Goal: Leave review/rating

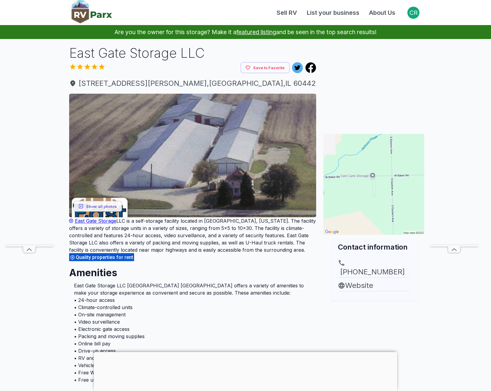
click at [460, 32] on p "Are you the owner for this storage? Make it a featured listing and be seen in t…" at bounding box center [245, 32] width 477 height 14
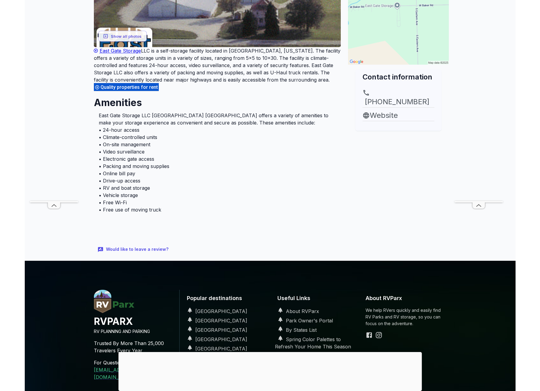
scroll to position [40, 0]
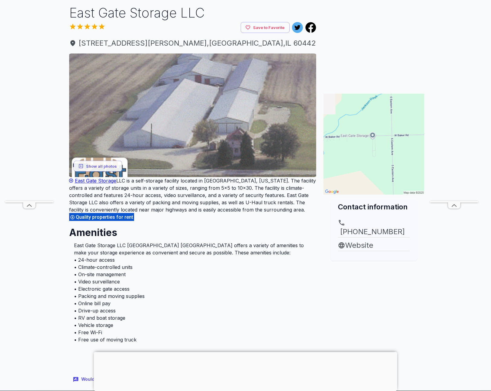
click at [176, 140] on img at bounding box center [192, 115] width 247 height 124
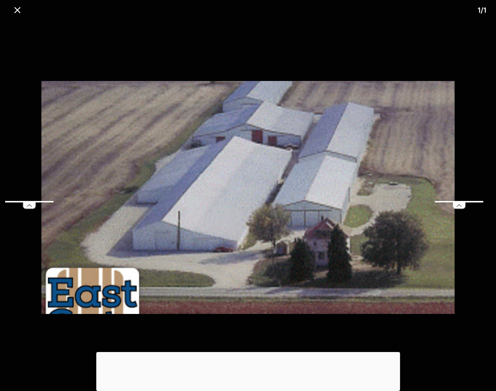
click at [300, 66] on img at bounding box center [247, 197] width 413 height 359
click at [17, 13] on icon "close" at bounding box center [17, 10] width 11 height 11
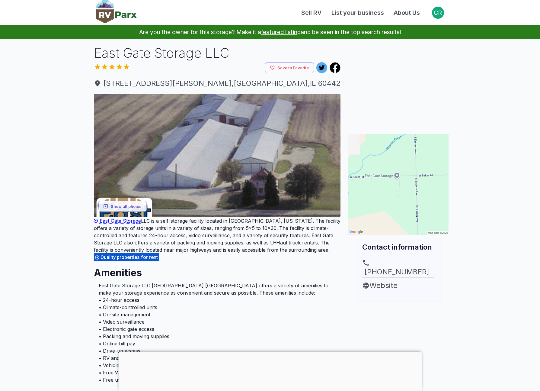
click at [112, 17] on img at bounding box center [116, 11] width 40 height 23
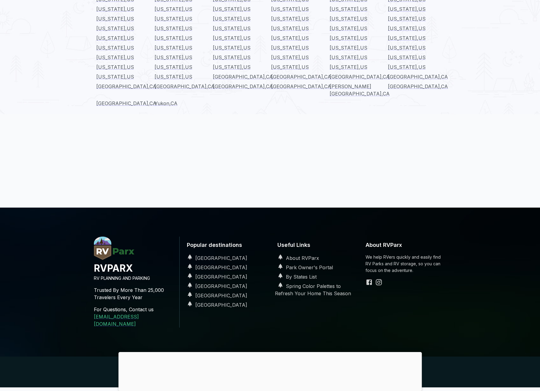
scroll to position [700, 0]
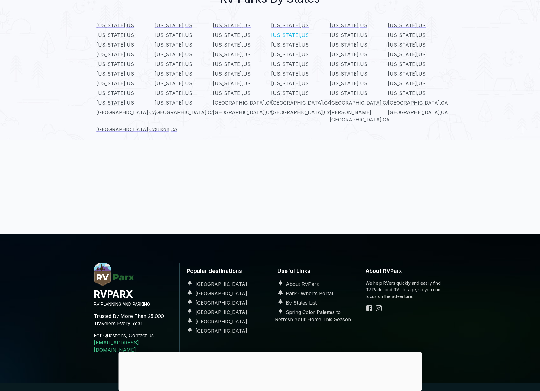
click at [285, 32] on span "[US_STATE] , [GEOGRAPHIC_DATA]" at bounding box center [290, 35] width 38 height 6
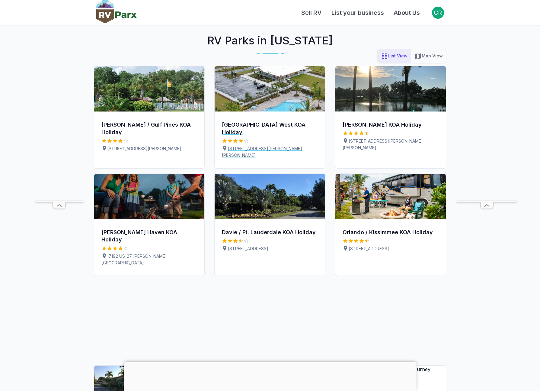
click at [268, 91] on img at bounding box center [270, 88] width 111 height 45
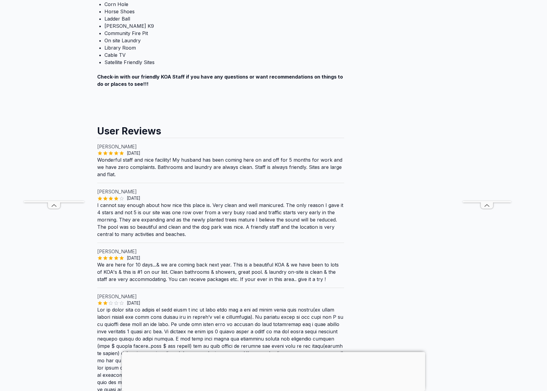
scroll to position [894, 0]
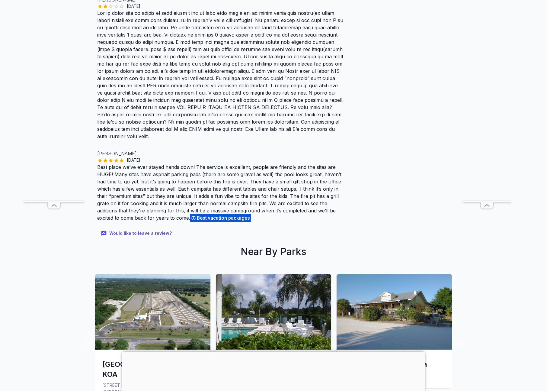
click at [210, 163] on p "Best place we’ve ever stayed hands down! The service is excellent, people are f…" at bounding box center [220, 192] width 247 height 59
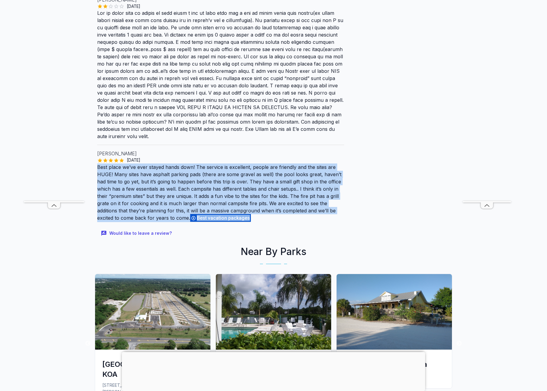
click at [210, 163] on p "Best place we’ve ever stayed hands down! The service is excellent, people are f…" at bounding box center [220, 192] width 247 height 59
click at [262, 163] on p "Best place we’ve ever stayed hands down! The service is excellent, people are f…" at bounding box center [220, 192] width 247 height 59
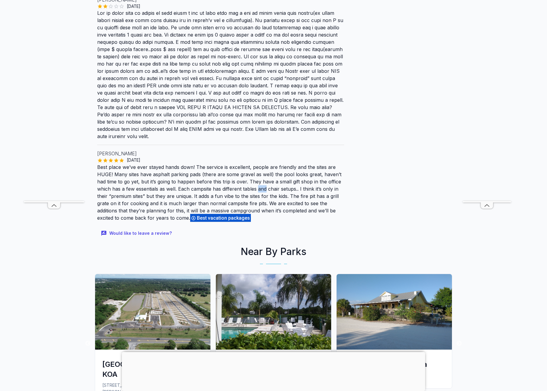
click at [262, 163] on p "Best place we’ve ever stayed hands down! The service is excellent, people are f…" at bounding box center [220, 192] width 247 height 59
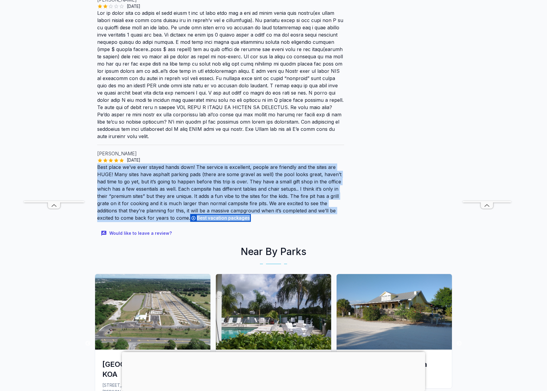
click at [262, 163] on p "Best place we’ve ever stayed hands down! The service is excellent, people are f…" at bounding box center [220, 192] width 247 height 59
click at [309, 163] on p "Best place we’ve ever stayed hands down! The service is excellent, people are f…" at bounding box center [220, 192] width 247 height 59
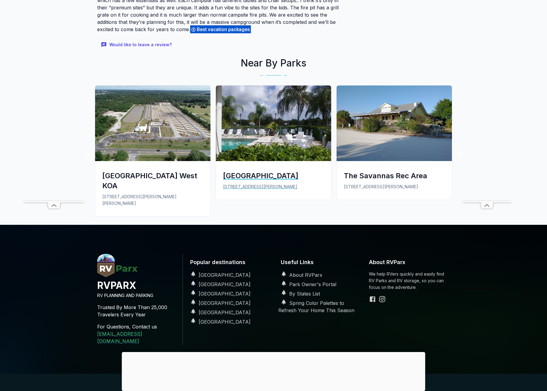
scroll to position [1086, 0]
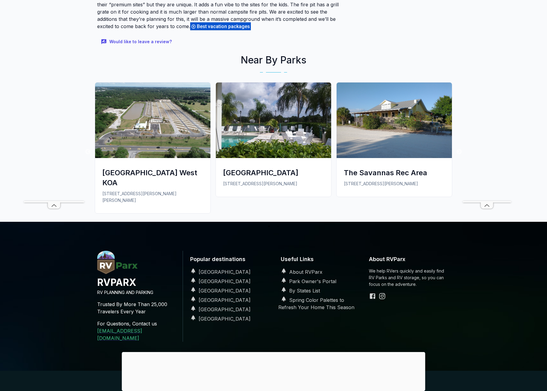
drag, startPoint x: 406, startPoint y: 253, endPoint x: 442, endPoint y: 262, distance: 37.6
click at [442, 262] on div "About RVParx We help RVers quickly and easily find RV Parks and RV storage, so …" at bounding box center [409, 296] width 91 height 91
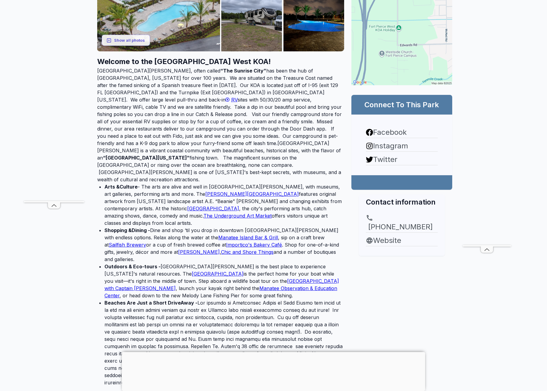
scroll to position [0, 0]
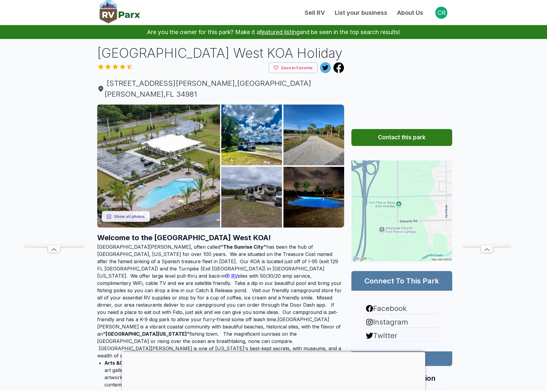
drag, startPoint x: 139, startPoint y: 31, endPoint x: 422, endPoint y: 35, distance: 282.7
click at [422, 35] on p "Are you the owner for this park? Make it a featured listing and be seen in the …" at bounding box center [273, 32] width 533 height 14
click at [420, 34] on p "Are you the owner for this park? Make it a featured listing and be seen in the …" at bounding box center [273, 32] width 533 height 14
drag, startPoint x: 407, startPoint y: 32, endPoint x: 137, endPoint y: 33, distance: 270.3
click at [137, 33] on p "Are you the owner for this park? Make it a featured listing and be seen in the …" at bounding box center [273, 32] width 533 height 14
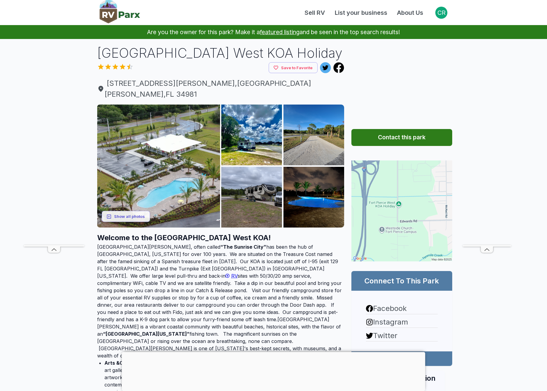
click at [136, 33] on p "Are you the owner for this park? Make it a featured listing and be seen in the …" at bounding box center [273, 32] width 533 height 14
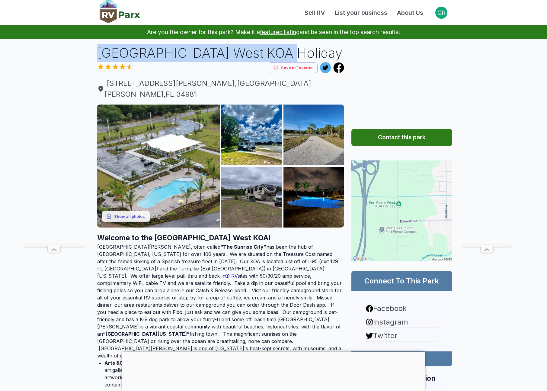
drag, startPoint x: 90, startPoint y: 52, endPoint x: 268, endPoint y: 52, distance: 178.2
click at [249, 53] on h1 "Fort Pierce West KOA Holiday" at bounding box center [220, 53] width 247 height 18
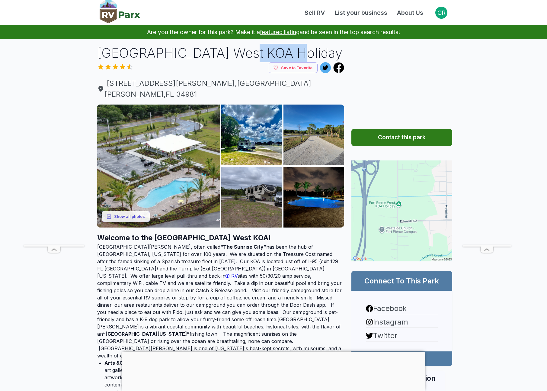
click at [249, 53] on h1 "Fort Pierce West KOA Holiday" at bounding box center [220, 53] width 247 height 18
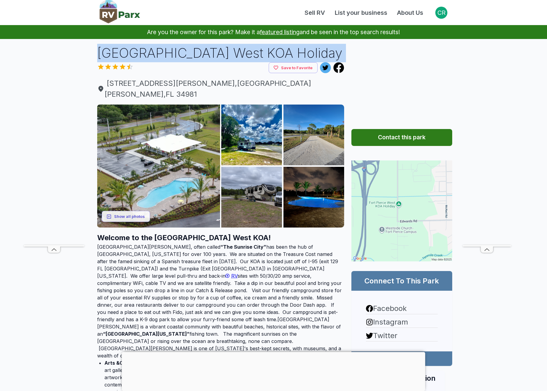
click at [249, 53] on h1 "Fort Pierce West KOA Holiday" at bounding box center [220, 53] width 247 height 18
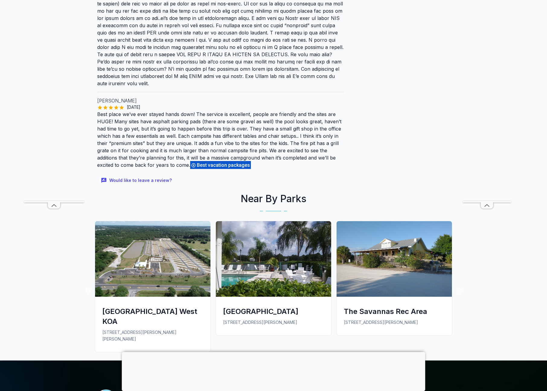
scroll to position [948, 0]
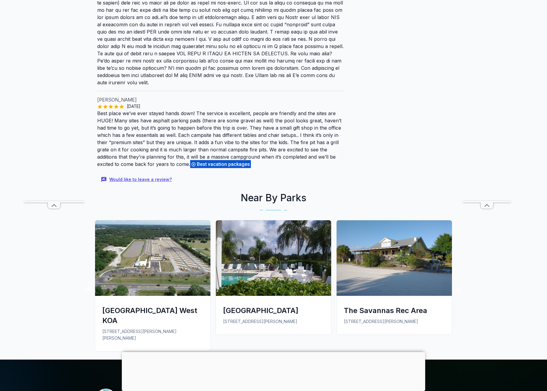
click at [140, 173] on button "Would like to leave a review?" at bounding box center [136, 179] width 79 height 13
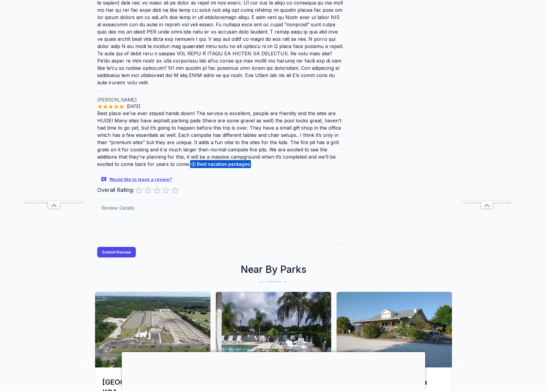
click at [146, 173] on button "Would like to leave a review?" at bounding box center [136, 179] width 79 height 13
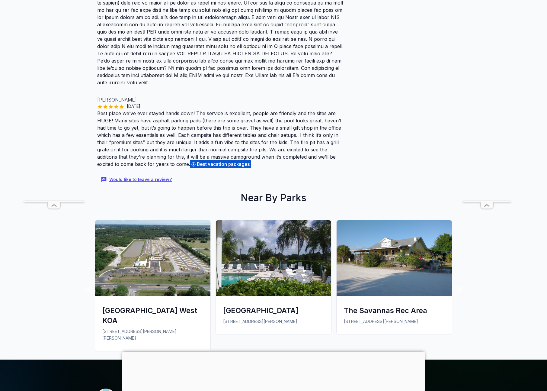
click at [146, 173] on button "Would like to leave a review?" at bounding box center [136, 179] width 79 height 13
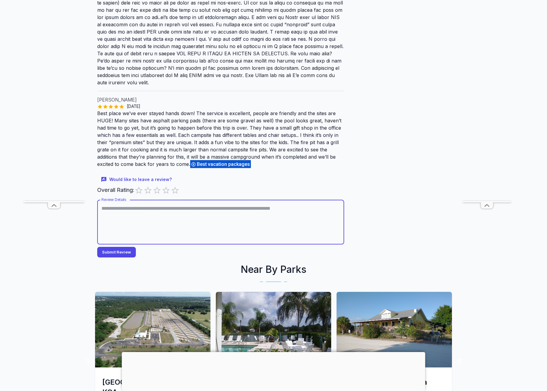
click at [149, 205] on textarea "Review Details" at bounding box center [220, 222] width 239 height 35
click at [201, 186] on div "Overall Rating: 0.5 Stars 1 Star 1.5 Stars 2 Stars 2.5 Stars 3 Stars 3.5 Stars …" at bounding box center [220, 190] width 247 height 9
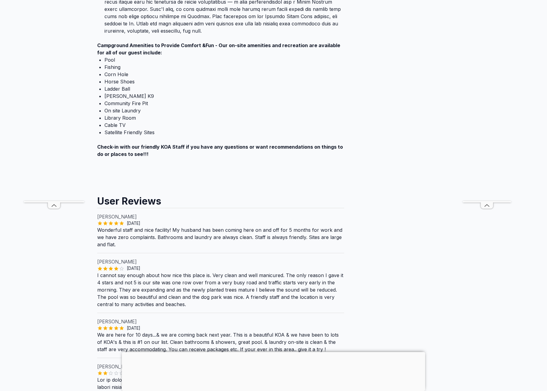
scroll to position [487, 0]
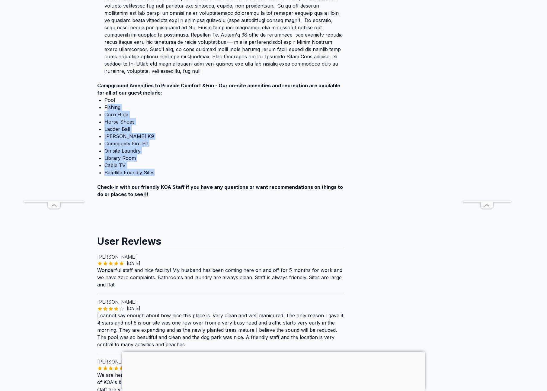
drag, startPoint x: 164, startPoint y: 133, endPoint x: 107, endPoint y: 66, distance: 88.7
click at [107, 96] on ul "Pool Fishing Corn Hole Horse Shoes Ladder Ball Kamp K9 Community Fire Pit On si…" at bounding box center [220, 136] width 247 height 80
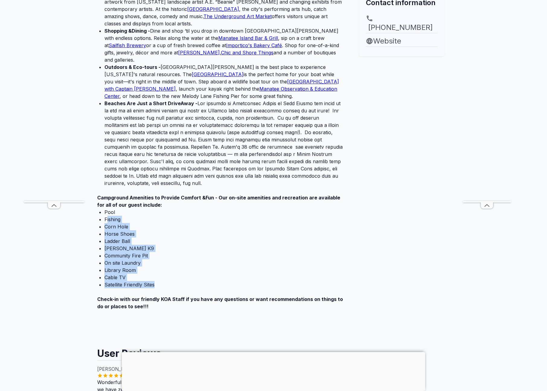
scroll to position [375, 0]
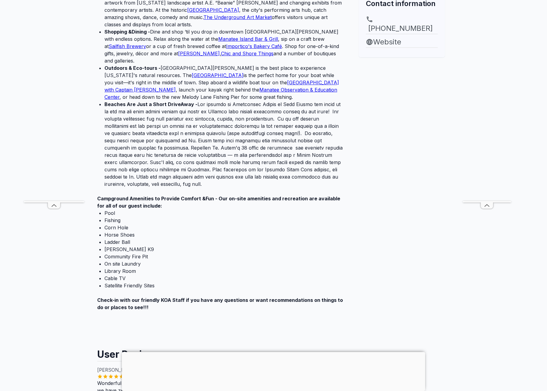
click at [162, 282] on li "Satellite Friendly Sites" at bounding box center [224, 285] width 240 height 7
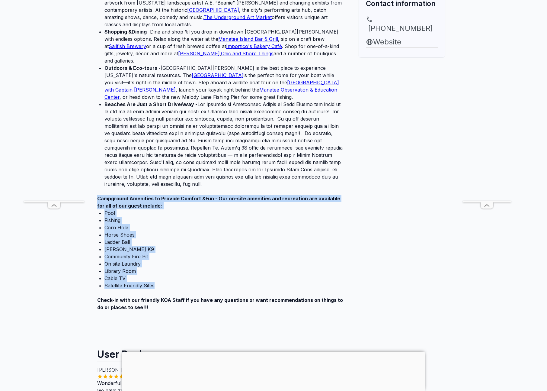
drag, startPoint x: 164, startPoint y: 246, endPoint x: 97, endPoint y: 159, distance: 109.9
click at [97, 159] on div "Welcome to the Fort Pierce West KOA! Fort Pierce, often called “The Sunrise Cit…" at bounding box center [220, 84] width 247 height 463
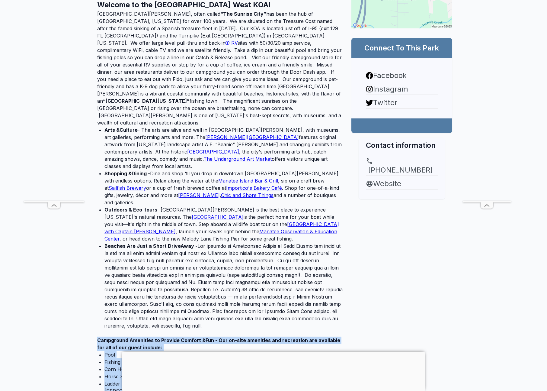
scroll to position [167, 0]
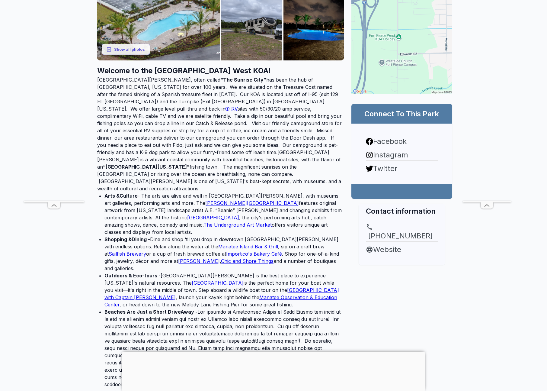
click at [177, 143] on p "Fort Pierce, often called “The Sunrise City” has been the hub of St. Lucie Coun…" at bounding box center [220, 134] width 247 height 116
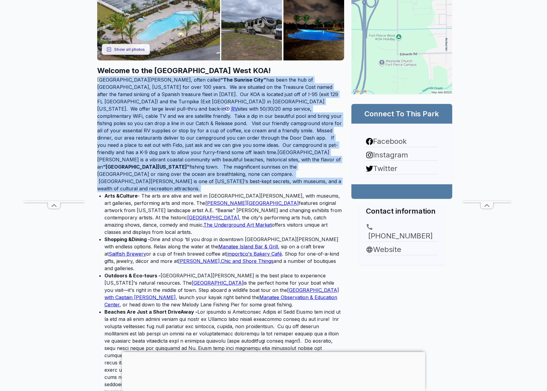
click at [177, 143] on p "Fort Pierce, often called “The Sunrise City” has been the hub of St. Lucie Coun…" at bounding box center [220, 134] width 247 height 116
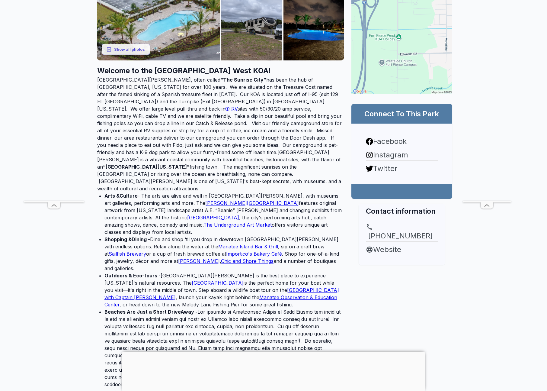
click at [249, 192] on li "Arts & Culture - The arts are alive and well in Fort Pierce, with museums, art …" at bounding box center [224, 213] width 240 height 43
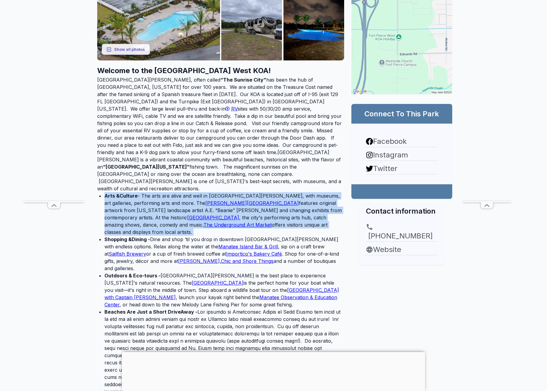
click at [249, 192] on li "Arts & Culture - The arts are alive and well in Fort Pierce, with museums, art …" at bounding box center [224, 213] width 240 height 43
click at [234, 192] on li "Arts & Culture - The arts are alive and well in Fort Pierce, with museums, art …" at bounding box center [224, 213] width 240 height 43
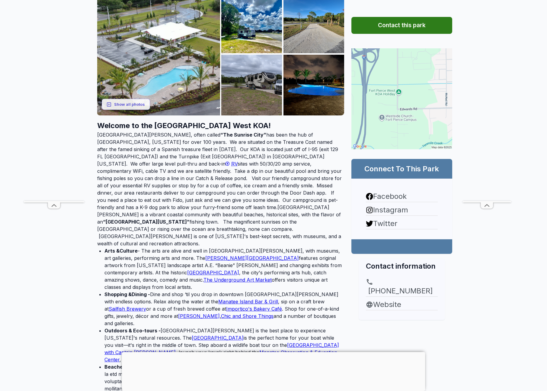
scroll to position [111, 0]
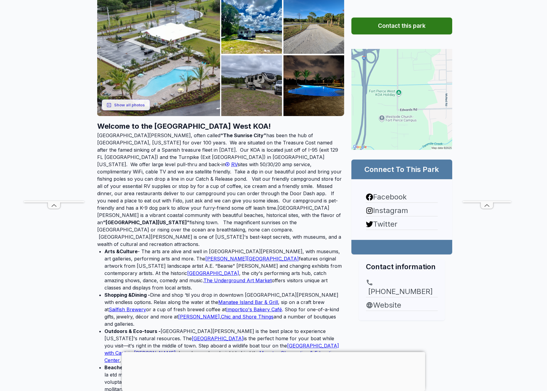
click at [184, 168] on p "Fort Pierce, often called “The Sunrise City” has been the hub of St. Lucie Coun…" at bounding box center [220, 190] width 247 height 116
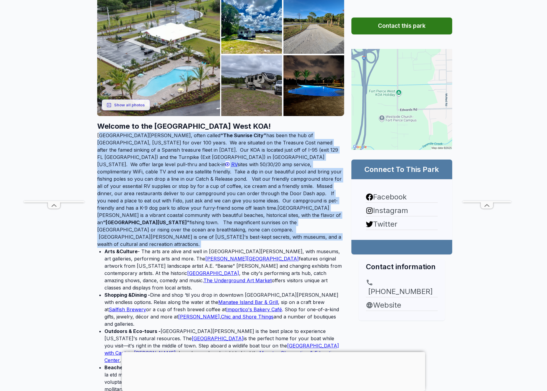
click at [184, 168] on p "Fort Pierce, often called “The Sunrise City” has been the hub of St. Lucie Coun…" at bounding box center [220, 190] width 247 height 116
click at [188, 175] on p "Fort Pierce, often called “The Sunrise City” has been the hub of St. Lucie Coun…" at bounding box center [220, 190] width 247 height 116
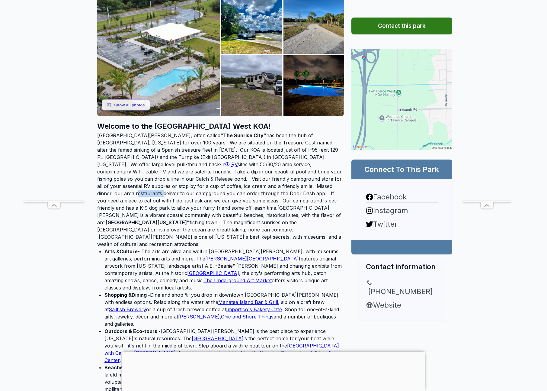
click at [188, 175] on p "Fort Pierce, often called “The Sunrise City” has been the hub of St. Lucie Coun…" at bounding box center [220, 190] width 247 height 116
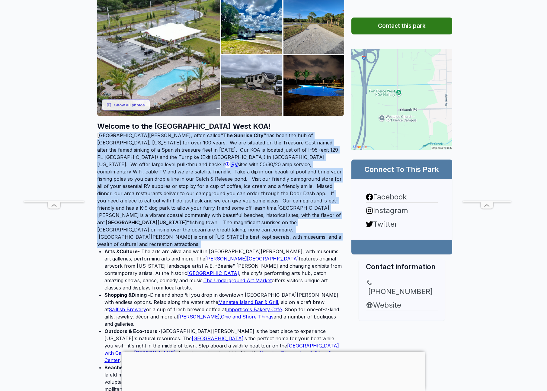
click at [188, 175] on p "Fort Pierce, often called “The Sunrise City” has been the hub of St. Lucie Coun…" at bounding box center [220, 190] width 247 height 116
click at [192, 174] on p "Fort Pierce, often called “The Sunrise City” has been the hub of St. Lucie Coun…" at bounding box center [220, 190] width 247 height 116
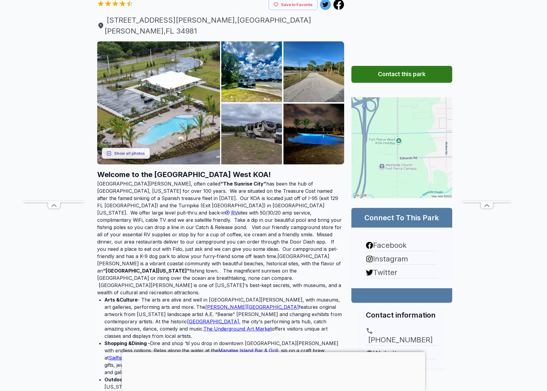
scroll to position [0, 0]
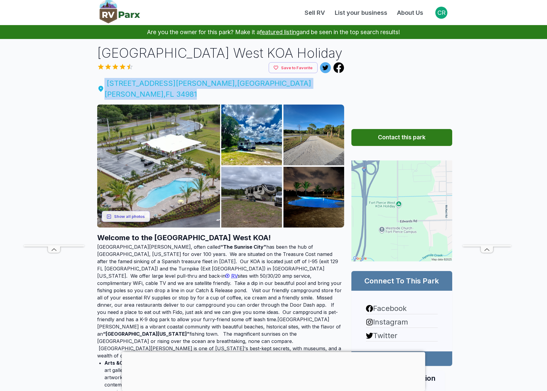
drag, startPoint x: 90, startPoint y: 84, endPoint x: 246, endPoint y: 86, distance: 155.6
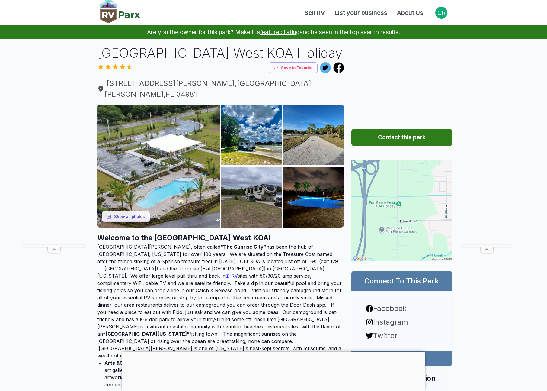
click at [248, 248] on p "Fort Pierce, often called “The Sunrise City” has been the hub of St. Lucie Coun…" at bounding box center [220, 301] width 247 height 116
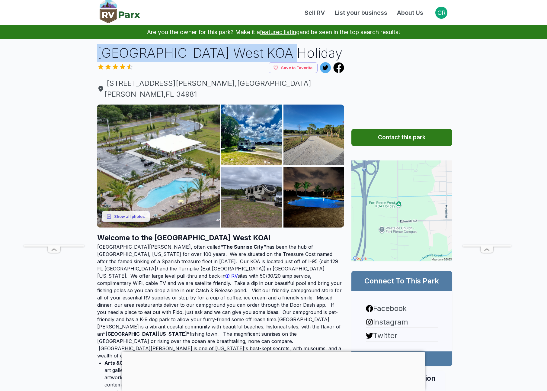
drag, startPoint x: 98, startPoint y: 53, endPoint x: 270, endPoint y: 53, distance: 172.5
click at [270, 53] on h1 "Fort Pierce West KOA Holiday" at bounding box center [220, 53] width 247 height 18
click at [233, 55] on h1 "Fort Pierce West KOA Holiday" at bounding box center [220, 53] width 247 height 18
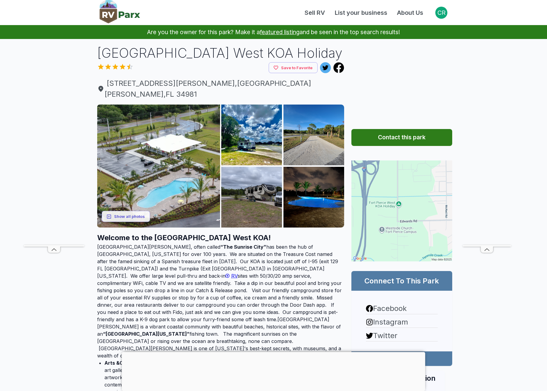
click at [208, 243] on p "Fort Pierce, often called “The Sunrise City” has been the hub of St. Lucie Coun…" at bounding box center [220, 301] width 247 height 116
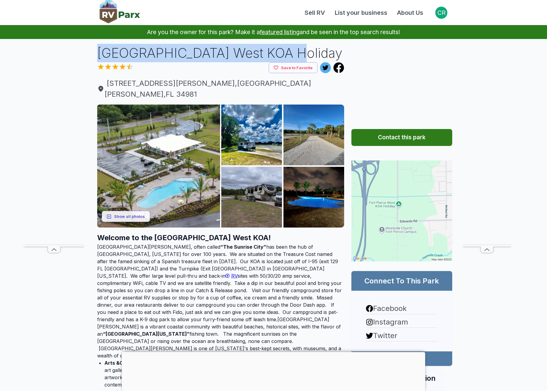
drag, startPoint x: 95, startPoint y: 54, endPoint x: 283, endPoint y: 57, distance: 187.9
click at [249, 53] on h1 "Fort Pierce West KOA Holiday" at bounding box center [220, 53] width 247 height 18
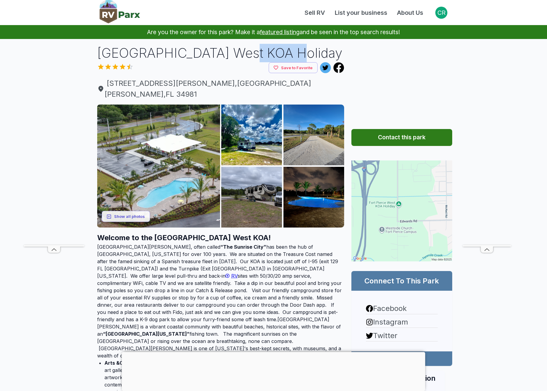
click at [249, 53] on h1 "Fort Pierce West KOA Holiday" at bounding box center [220, 53] width 247 height 18
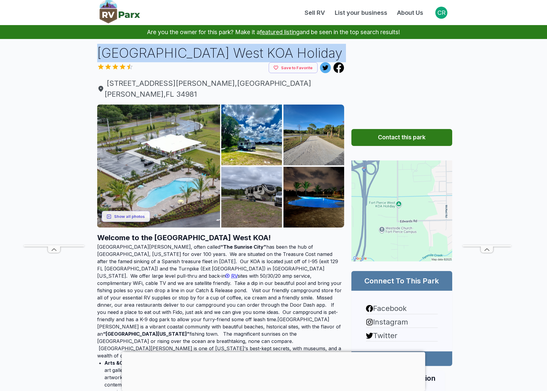
click at [249, 53] on h1 "Fort Pierce West KOA Holiday" at bounding box center [220, 53] width 247 height 18
click at [206, 53] on h1 "Fort Pierce West KOA Holiday" at bounding box center [220, 53] width 247 height 18
drag, startPoint x: 93, startPoint y: 54, endPoint x: 290, endPoint y: 58, distance: 196.6
click at [254, 55] on h1 "Fort Pierce West KOA Holiday" at bounding box center [220, 53] width 247 height 18
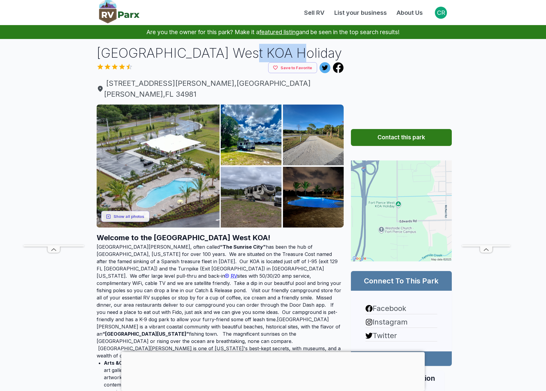
click at [254, 55] on h1 "Fort Pierce West KOA Holiday" at bounding box center [220, 53] width 247 height 18
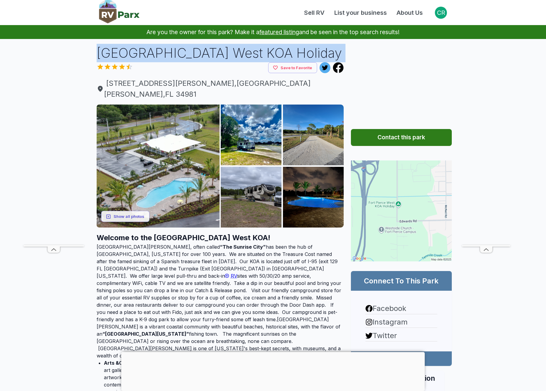
click at [254, 55] on h1 "Fort Pierce West KOA Holiday" at bounding box center [220, 53] width 247 height 18
click at [209, 54] on h1 "Fort Pierce West KOA Holiday" at bounding box center [220, 53] width 247 height 18
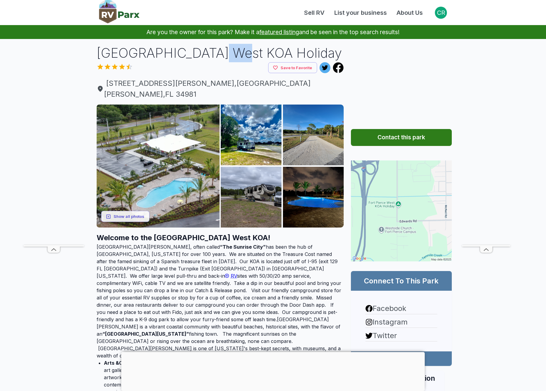
click at [209, 54] on h1 "Fort Pierce West KOA Holiday" at bounding box center [220, 53] width 247 height 18
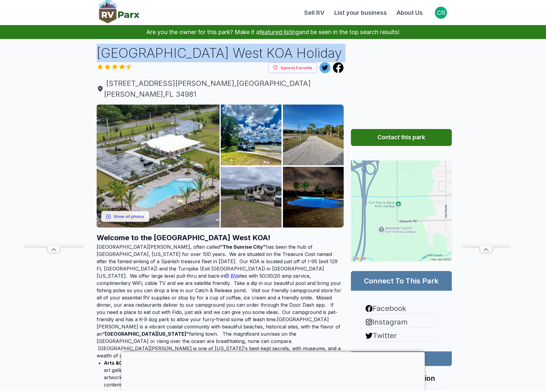
click at [209, 54] on h1 "Fort Pierce West KOA Holiday" at bounding box center [220, 53] width 247 height 18
click at [255, 57] on h1 "Fort Pierce West KOA Holiday" at bounding box center [220, 53] width 247 height 18
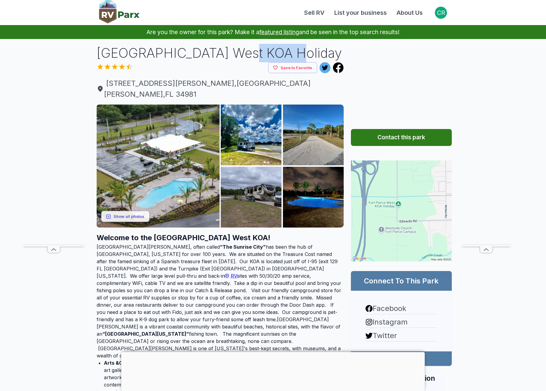
click at [255, 57] on h1 "Fort Pierce West KOA Holiday" at bounding box center [220, 53] width 247 height 18
click at [209, 53] on h1 "Fort Pierce West KOA Holiday" at bounding box center [220, 53] width 247 height 18
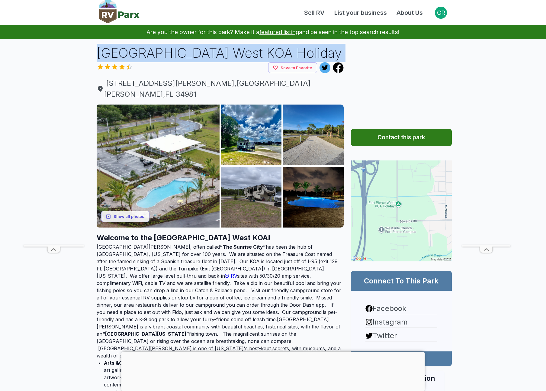
click at [209, 53] on h1 "Fort Pierce West KOA Holiday" at bounding box center [220, 53] width 247 height 18
drag, startPoint x: 94, startPoint y: 53, endPoint x: 288, endPoint y: 53, distance: 194.8
click at [259, 51] on h1 "Fort Pierce West KOA Holiday" at bounding box center [220, 53] width 247 height 18
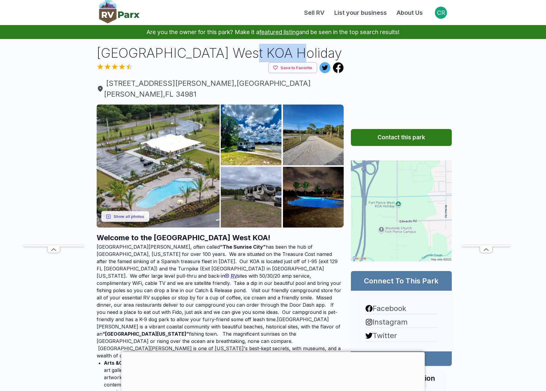
click at [259, 51] on h1 "Fort Pierce West KOA Holiday" at bounding box center [220, 53] width 247 height 18
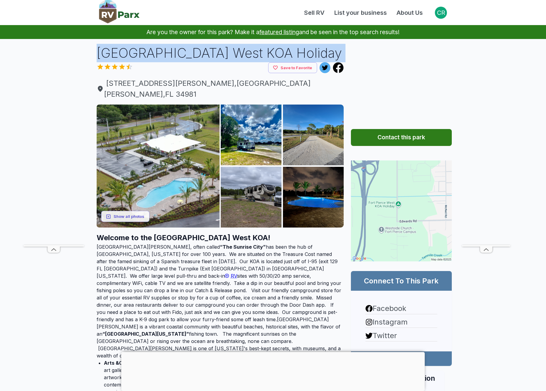
click at [259, 51] on h1 "Fort Pierce West KOA Holiday" at bounding box center [220, 53] width 247 height 18
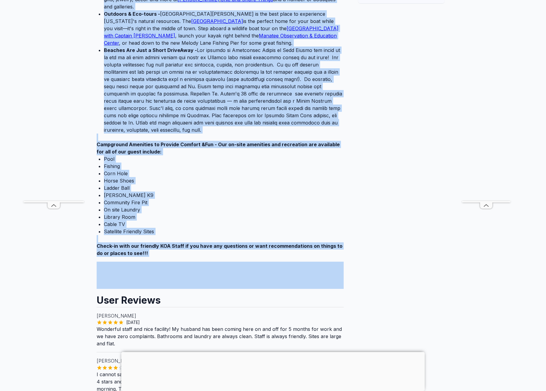
scroll to position [417, 0]
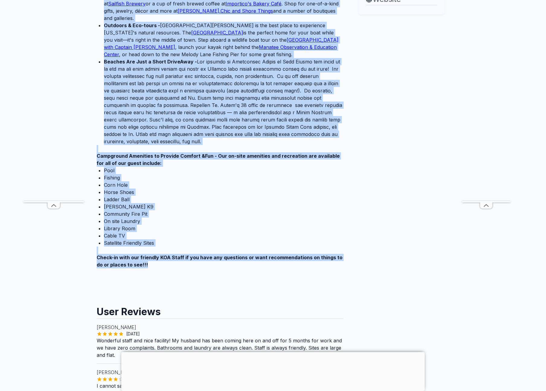
drag, startPoint x: 98, startPoint y: 229, endPoint x: 142, endPoint y: 227, distance: 43.3
click at [142, 227] on div "Welcome to the Fort Pierce West KOA! Fort Pierce, often called “The Sunrise Cit…" at bounding box center [220, 41] width 247 height 463
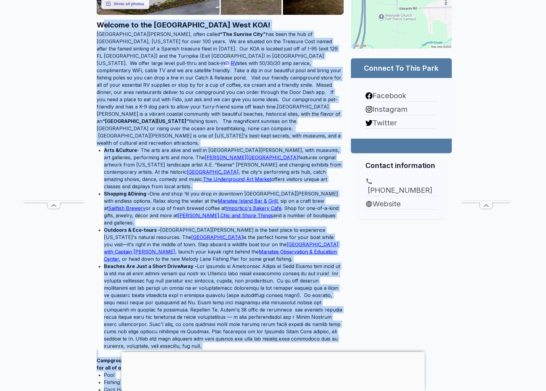
scroll to position [0, 0]
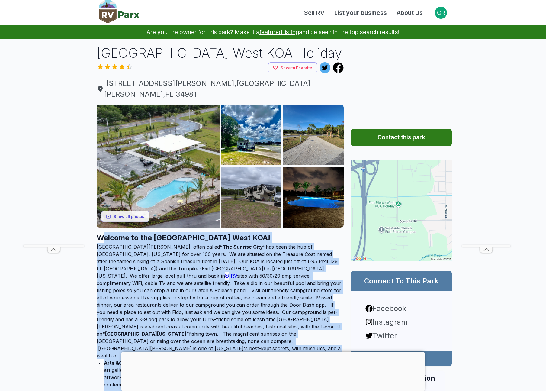
click at [168, 244] on p "Fort Pierce, often called “The Sunrise City” has been the hub of St. Lucie Coun…" at bounding box center [220, 301] width 247 height 116
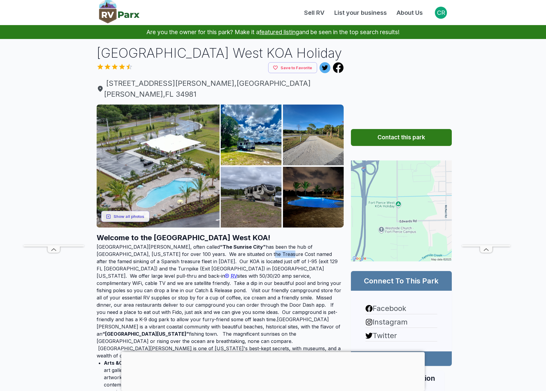
click at [168, 244] on p "Fort Pierce, often called “The Sunrise City” has been the hub of St. Lucie Coun…" at bounding box center [220, 301] width 247 height 116
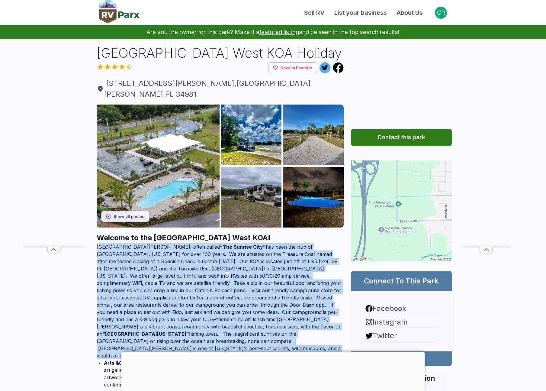
click at [168, 244] on p "Fort Pierce, often called “The Sunrise City” has been the hub of St. Lucie Coun…" at bounding box center [220, 301] width 247 height 116
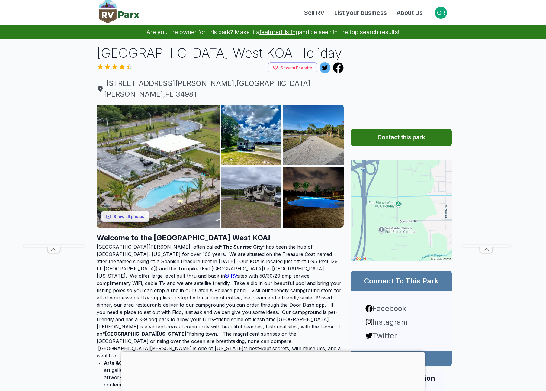
click at [161, 232] on h2 "Welcome to the Fort Pierce West KOA!" at bounding box center [220, 237] width 247 height 11
click at [171, 249] on p "Fort Pierce, often called “The Sunrise City” has been the hub of St. Lucie Coun…" at bounding box center [220, 301] width 247 height 116
drag, startPoint x: 97, startPoint y: 227, endPoint x: 254, endPoint y: 227, distance: 157.4
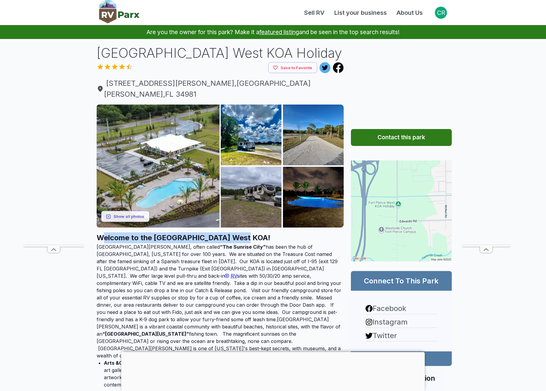
click at [254, 232] on h2 "Welcome to the Fort Pierce West KOA!" at bounding box center [220, 237] width 247 height 11
drag, startPoint x: 242, startPoint y: 226, endPoint x: 96, endPoint y: 223, distance: 146.2
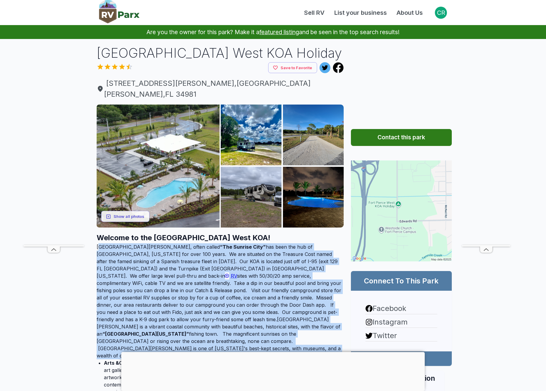
drag, startPoint x: 96, startPoint y: 234, endPoint x: 332, endPoint y: 330, distance: 254.3
click at [332, 330] on p "Fort Pierce, often called “The Sunrise City” has been the hub of St. Lucie Coun…" at bounding box center [220, 301] width 247 height 116
click at [252, 295] on p "Fort Pierce, often called “The Sunrise City” has been the hub of St. Lucie Coun…" at bounding box center [220, 301] width 247 height 116
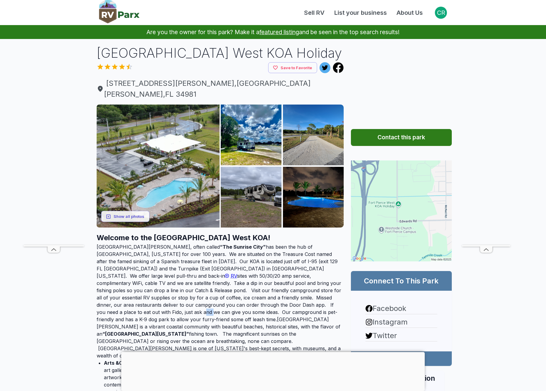
click at [252, 295] on p "Fort Pierce, often called “The Sunrise City” has been the hub of St. Lucie Coun…" at bounding box center [220, 301] width 247 height 116
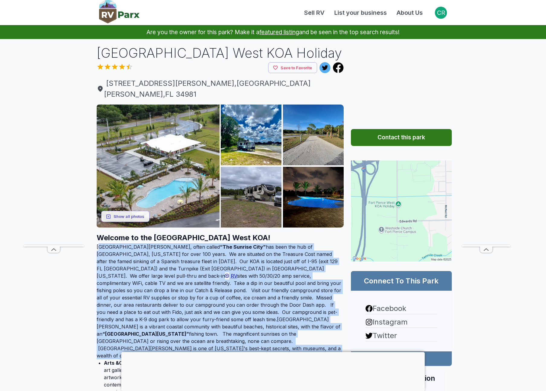
click at [253, 295] on p "Fort Pierce, often called “The Sunrise City” has been the hub of St. Lucie Coun…" at bounding box center [220, 301] width 247 height 116
click at [246, 288] on p "Fort Pierce, often called “The Sunrise City” has been the hub of St. Lucie Coun…" at bounding box center [220, 301] width 247 height 116
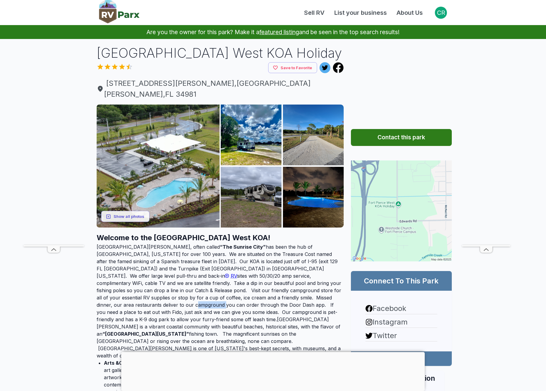
click at [246, 288] on p "Fort Pierce, often called “The Sunrise City” has been the hub of St. Lucie Coun…" at bounding box center [220, 301] width 247 height 116
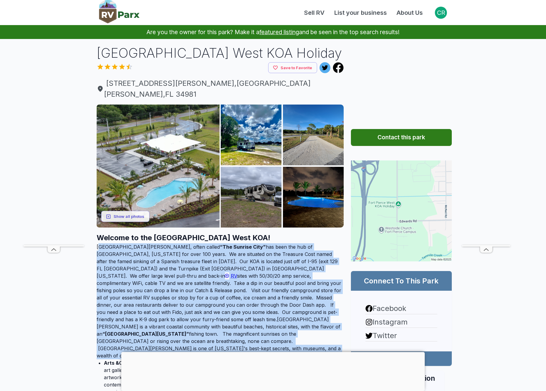
drag, startPoint x: 246, startPoint y: 288, endPoint x: 230, endPoint y: 275, distance: 20.4
click at [246, 288] on p "Fort Pierce, often called “The Sunrise City” has been the hub of St. Lucie Coun…" at bounding box center [220, 301] width 247 height 116
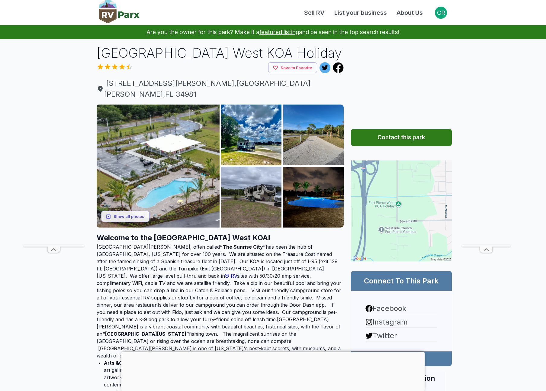
click at [178, 232] on h2 "Welcome to the Fort Pierce West KOA!" at bounding box center [220, 237] width 247 height 11
click at [186, 265] on p "Fort Pierce, often called “The Sunrise City” has been the hub of St. Lucie Coun…" at bounding box center [220, 301] width 247 height 116
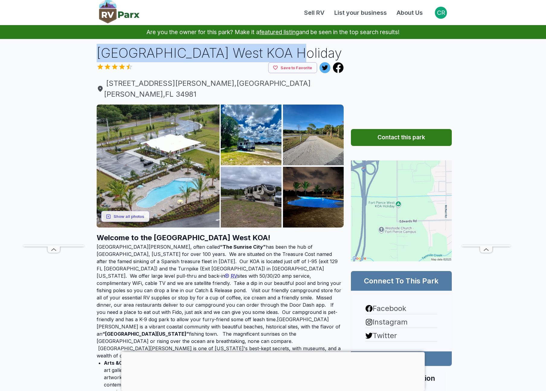
drag, startPoint x: 97, startPoint y: 54, endPoint x: 286, endPoint y: 54, distance: 188.8
click at [286, 54] on h1 "Fort Pierce West KOA Holiday" at bounding box center [220, 53] width 247 height 18
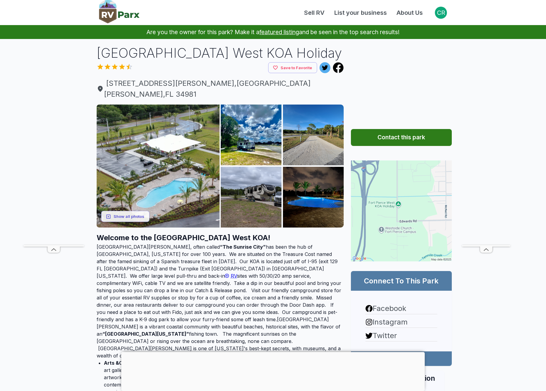
click at [249, 56] on h1 "Fort Pierce West KOA Holiday" at bounding box center [220, 53] width 247 height 18
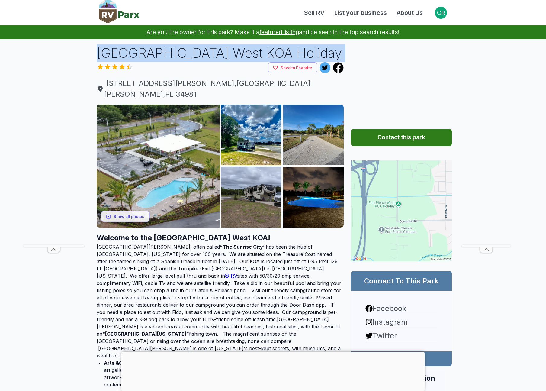
click at [249, 56] on h1 "Fort Pierce West KOA Holiday" at bounding box center [220, 53] width 247 height 18
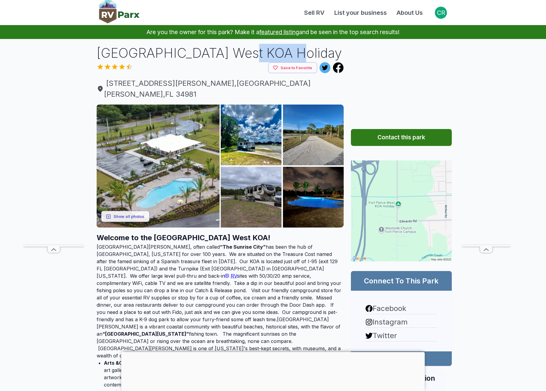
click at [249, 56] on h1 "Fort Pierce West KOA Holiday" at bounding box center [220, 53] width 247 height 18
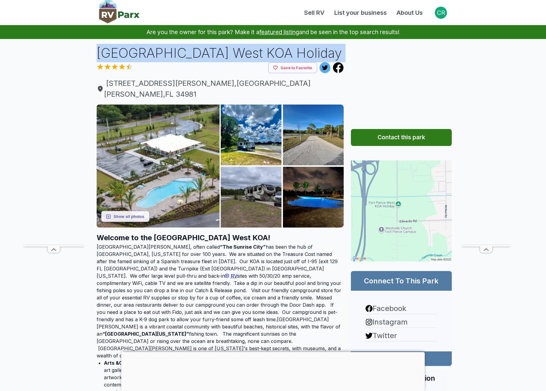
click at [249, 56] on h1 "Fort Pierce West KOA Holiday" at bounding box center [220, 53] width 247 height 18
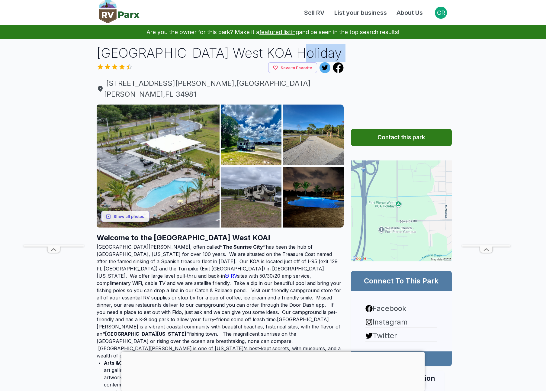
click at [310, 54] on h1 "Fort Pierce West KOA Holiday" at bounding box center [220, 53] width 247 height 18
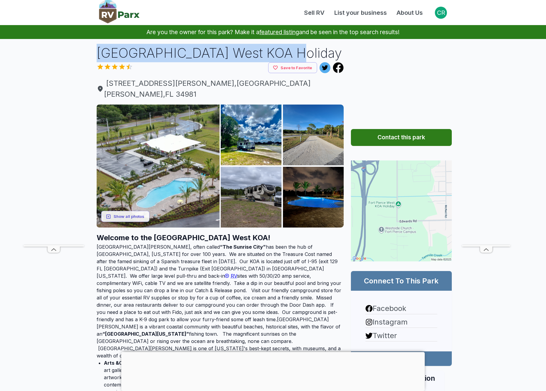
drag, startPoint x: 99, startPoint y: 55, endPoint x: 281, endPoint y: 59, distance: 181.6
click at [281, 59] on h1 "Fort Pierce West KOA Holiday" at bounding box center [220, 53] width 247 height 18
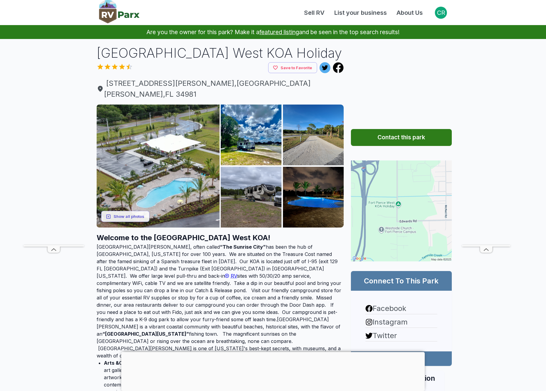
click at [246, 56] on h1 "Fort Pierce West KOA Holiday" at bounding box center [220, 53] width 247 height 18
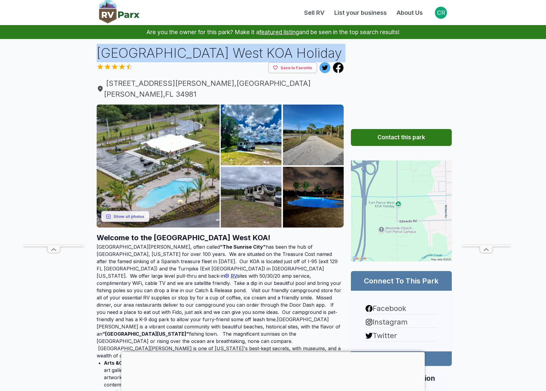
click at [246, 56] on h1 "Fort Pierce West KOA Holiday" at bounding box center [220, 53] width 247 height 18
click at [213, 53] on h1 "Fort Pierce West KOA Holiday" at bounding box center [220, 53] width 247 height 18
